Goal: Check status: Check status

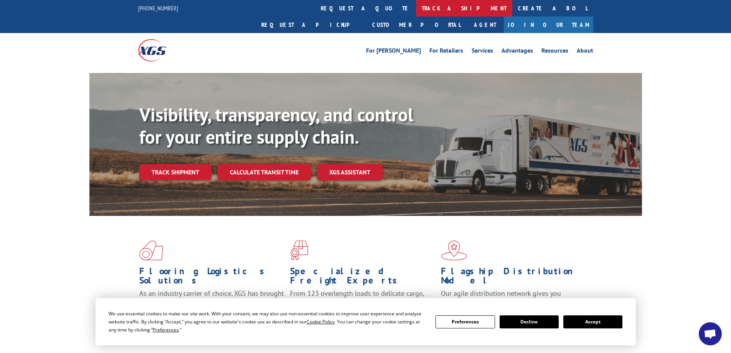
click at [416, 8] on link "track a shipment" at bounding box center [464, 8] width 96 height 17
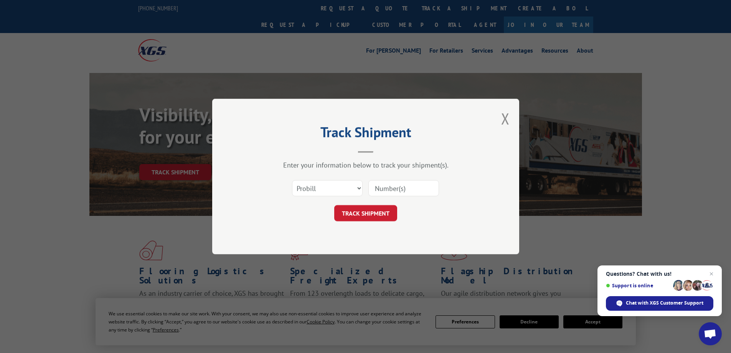
click at [396, 191] on input at bounding box center [404, 188] width 71 height 16
paste input "2856229"
type input "2856229"
click at [363, 211] on button "TRACK SHIPMENT" at bounding box center [365, 213] width 63 height 16
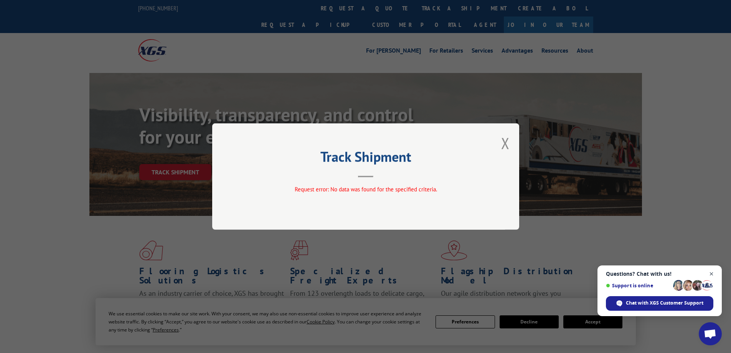
click at [712, 275] on span "Close chat" at bounding box center [712, 274] width 10 height 10
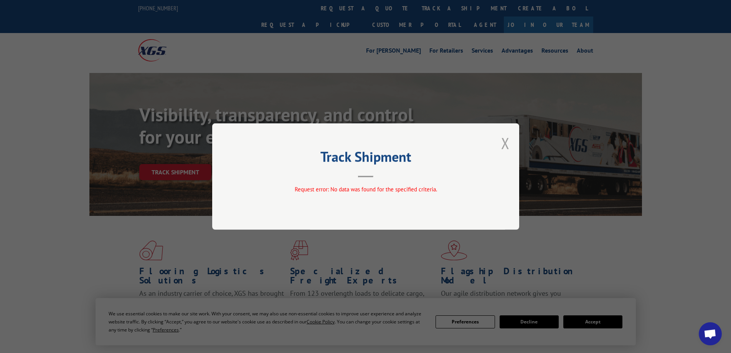
click at [505, 146] on button "Close modal" at bounding box center [505, 143] width 8 height 20
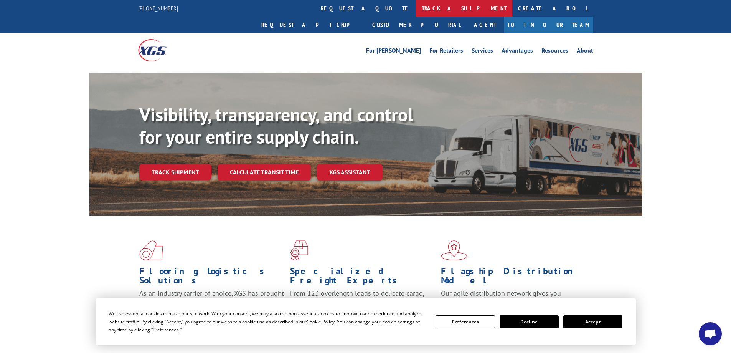
click at [416, 9] on link "track a shipment" at bounding box center [464, 8] width 96 height 17
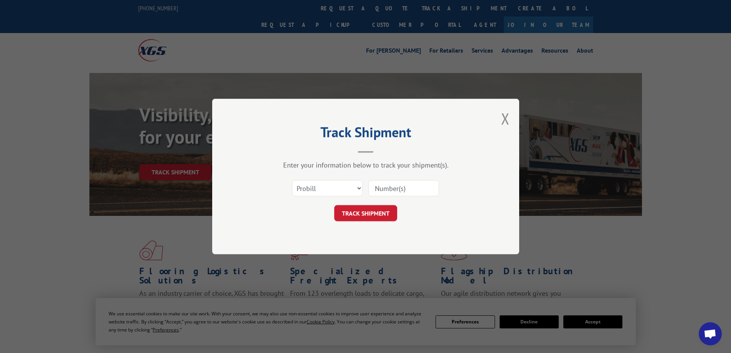
click at [392, 186] on input at bounding box center [404, 188] width 71 height 16
paste input "317271"
type input "317271"
click at [316, 192] on select "Select category... Probill BOL PO" at bounding box center [327, 188] width 71 height 16
drag, startPoint x: 404, startPoint y: 187, endPoint x: 346, endPoint y: 195, distance: 58.5
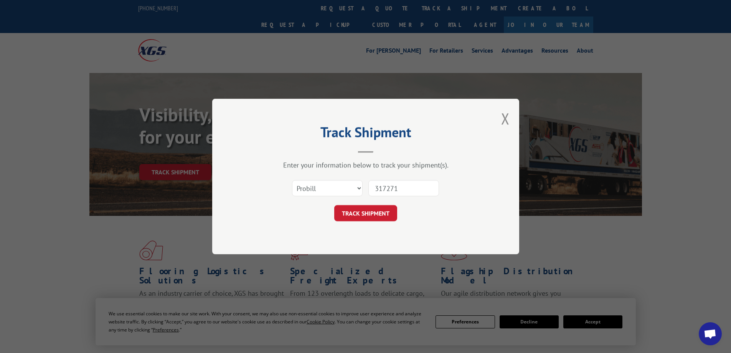
click at [346, 195] on div "Select category... Probill BOL PO 317271" at bounding box center [366, 187] width 230 height 25
click at [506, 117] on button "Close modal" at bounding box center [505, 118] width 8 height 20
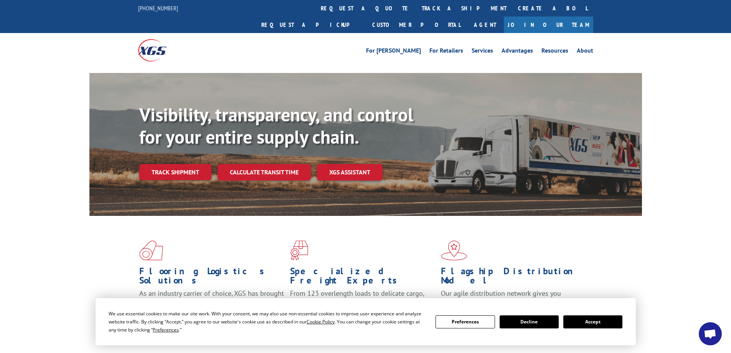
click at [604, 323] on button "Accept" at bounding box center [593, 321] width 59 height 13
